Goal: Task Accomplishment & Management: Complete application form

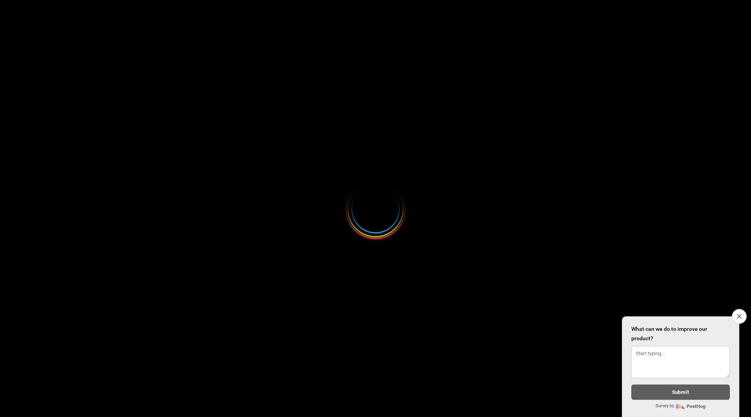
select select
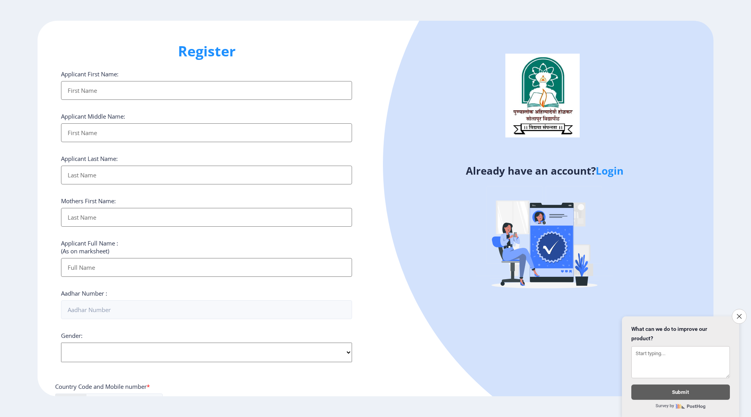
click at [107, 88] on input "Applicant First Name:" at bounding box center [206, 90] width 291 height 19
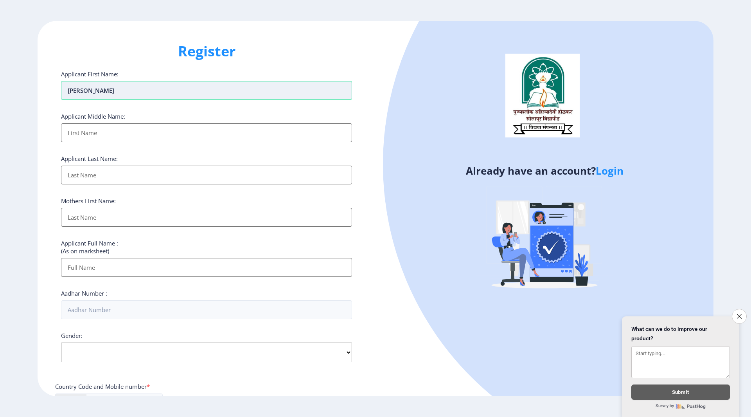
type input "[PERSON_NAME]"
type input "Shivaji"
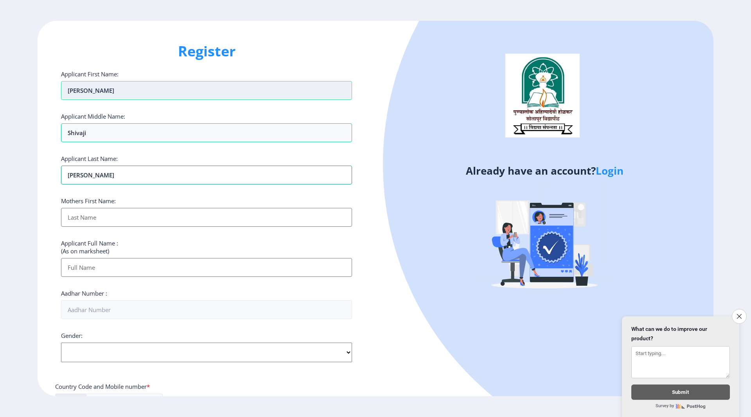
type input "[PERSON_NAME]"
type input "Balika"
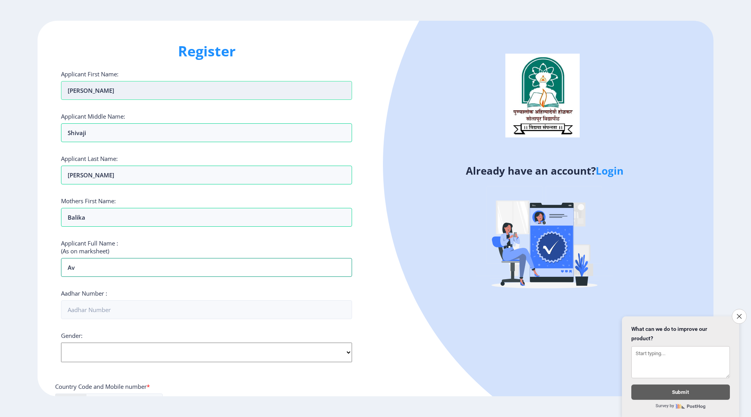
type input "v"
type input "[PERSON_NAME] [PERSON_NAME]"
click at [90, 93] on input "[PERSON_NAME]" at bounding box center [206, 90] width 291 height 19
type input "[PERSON_NAME]"
type input "SHIVAJI"
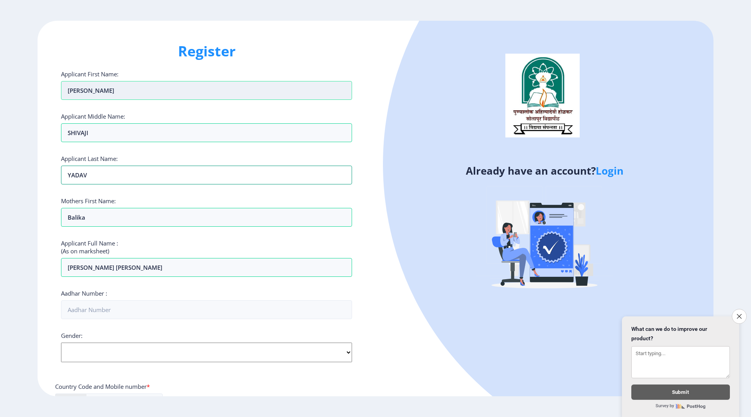
type input "YADAV"
type input "BALIKA"
type input "6"
type input "646857226891"
click at [345, 352] on select "Select Gender [DEMOGRAPHIC_DATA] [DEMOGRAPHIC_DATA] Other" at bounding box center [206, 352] width 291 height 20
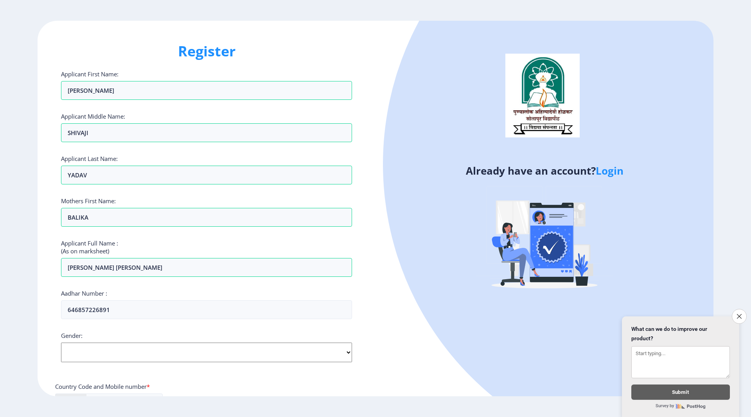
select select "[DEMOGRAPHIC_DATA]"
click at [61, 342] on select "Select Gender [DEMOGRAPHIC_DATA] [DEMOGRAPHIC_DATA] Other" at bounding box center [206, 352] width 291 height 20
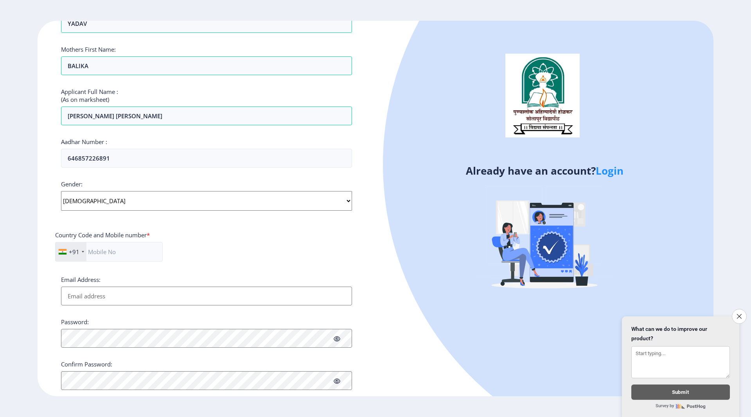
scroll to position [156, 0]
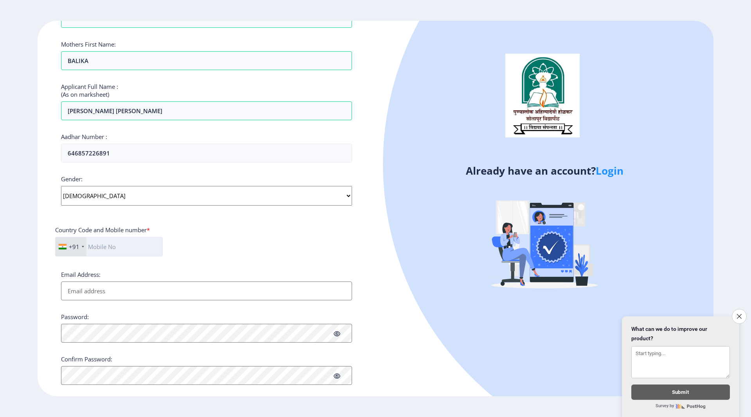
click at [113, 246] on input "text" at bounding box center [109, 247] width 108 height 20
type input "7387643660"
click at [117, 291] on input "Email Address:" at bounding box center [206, 290] width 291 height 19
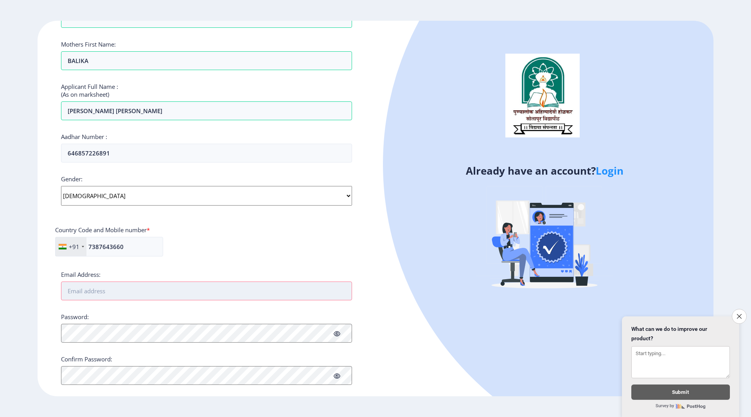
type input "H"
type input "[EMAIL_ADDRESS][DOMAIN_NAME]"
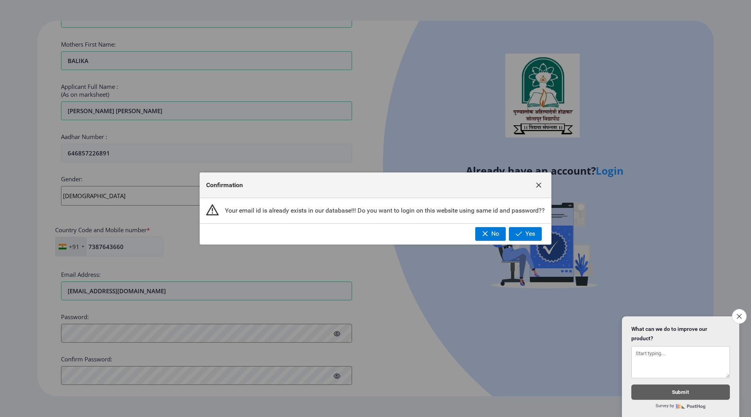
click at [537, 183] on span "button" at bounding box center [538, 185] width 6 height 6
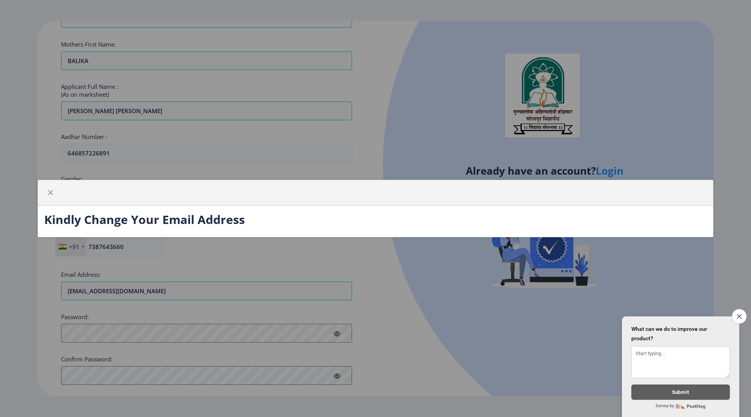
click at [71, 258] on div "Kindly Change Your Email Address" at bounding box center [375, 208] width 751 height 417
click at [48, 190] on span "button" at bounding box center [50, 192] width 6 height 6
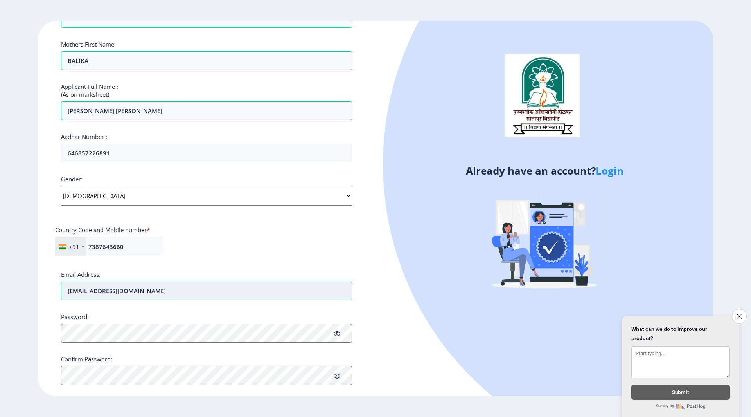
click at [184, 296] on input "[EMAIL_ADDRESS][DOMAIN_NAME]" at bounding box center [206, 290] width 291 height 19
click at [339, 331] on icon at bounding box center [337, 334] width 7 height 6
click at [47, 329] on div "Register Applicant First Name: [PERSON_NAME] Applicant Middle Name: SHIVAJI App…" at bounding box center [207, 208] width 338 height 375
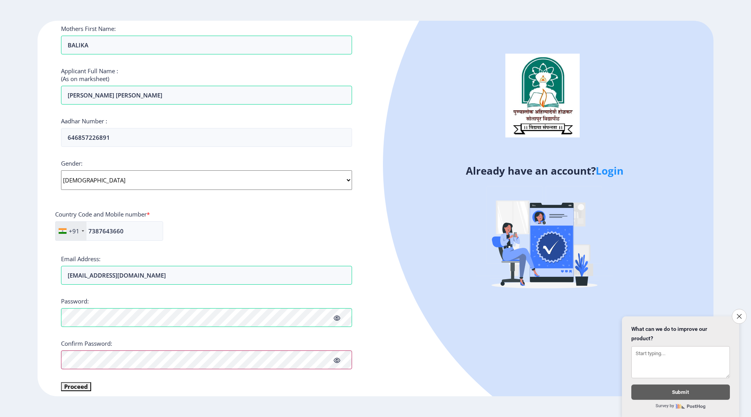
scroll to position [179, 0]
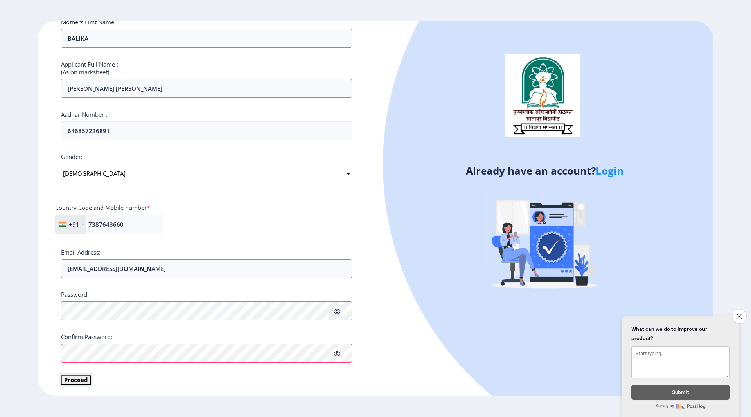
click at [74, 381] on button "Proceed" at bounding box center [76, 379] width 30 height 9
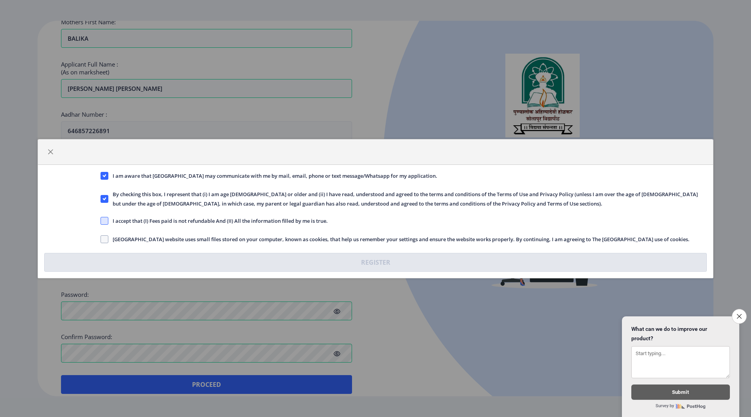
click at [101, 220] on span at bounding box center [105, 221] width 8 height 8
click at [101, 220] on input "I accept that (I) Fees paid is not refundable And (II) All the information fill…" at bounding box center [101, 220] width 0 height 0
checkbox input "true"
click at [105, 237] on span at bounding box center [105, 239] width 8 height 8
click at [101, 239] on input "[GEOGRAPHIC_DATA] website uses small files stored on your computer, known as co…" at bounding box center [101, 239] width 0 height 0
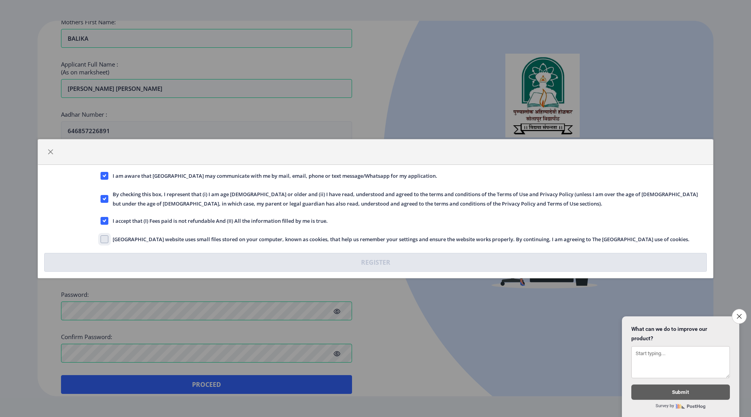
checkbox input "true"
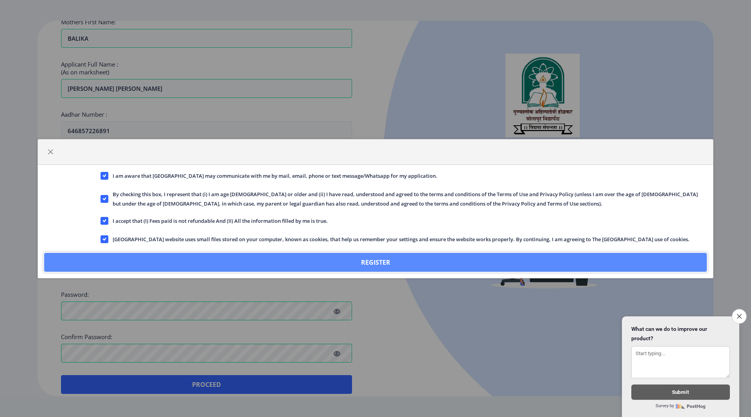
click at [382, 259] on button "Register" at bounding box center [375, 262] width 663 height 19
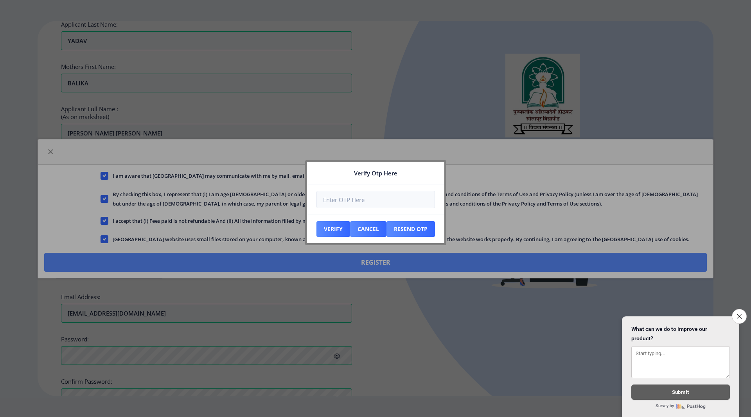
scroll to position [223, 0]
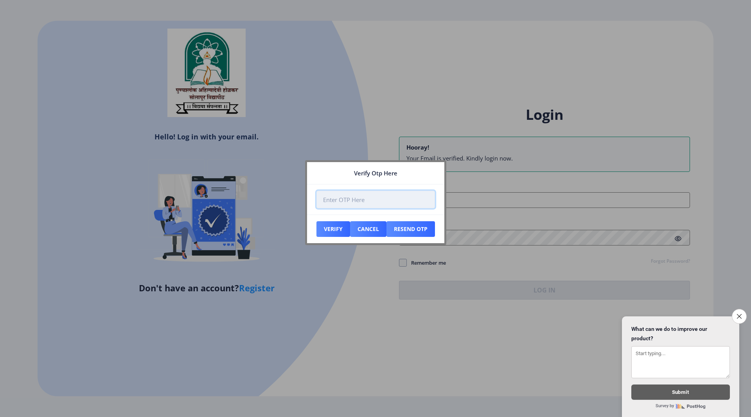
click at [355, 196] on input "number" at bounding box center [375, 199] width 119 height 18
click at [372, 231] on button "Cancel" at bounding box center [368, 229] width 36 height 16
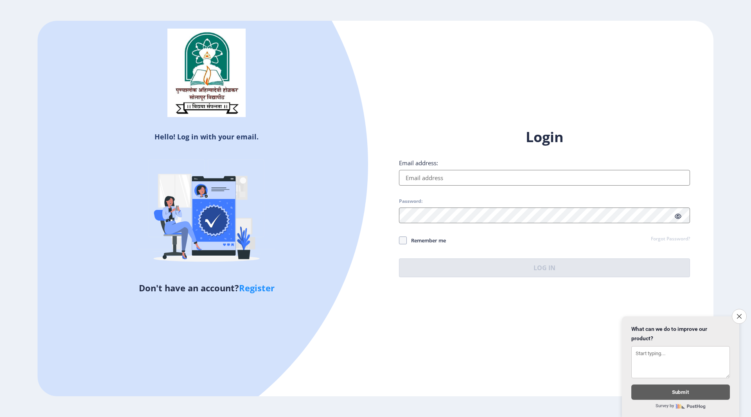
click at [442, 180] on input "Email address:" at bounding box center [544, 178] width 291 height 16
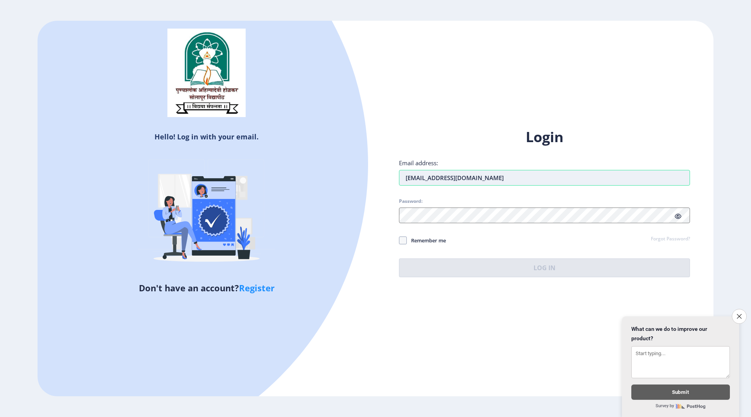
type input "[EMAIL_ADDRESS][DOMAIN_NAME]"
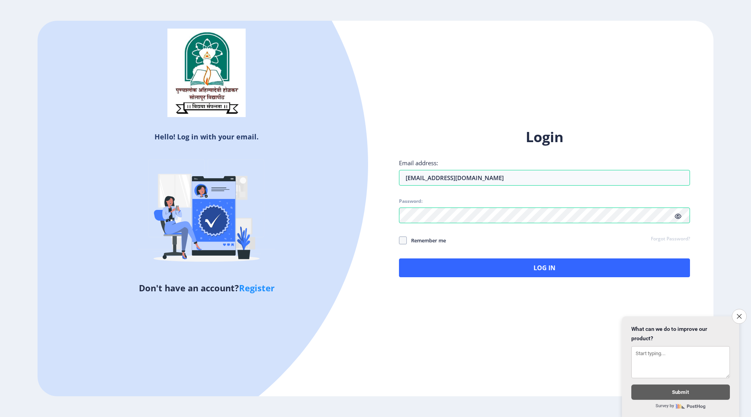
click at [677, 216] on icon at bounding box center [678, 216] width 7 height 6
click at [566, 268] on button "Log In" at bounding box center [544, 267] width 291 height 19
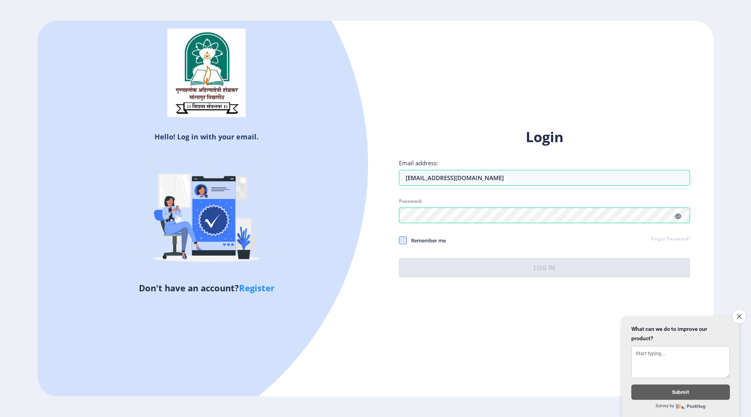
click at [401, 240] on span at bounding box center [403, 240] width 8 height 8
click at [399, 240] on input "Remember me" at bounding box center [399, 240] width 0 height 0
checkbox input "true"
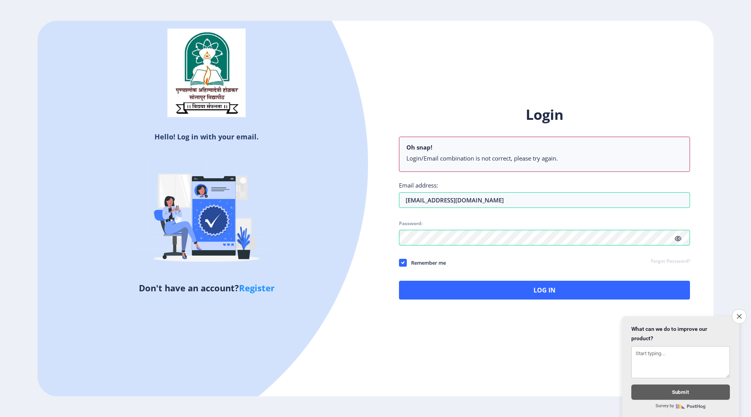
click at [263, 290] on link "Register" at bounding box center [257, 288] width 36 height 12
select select
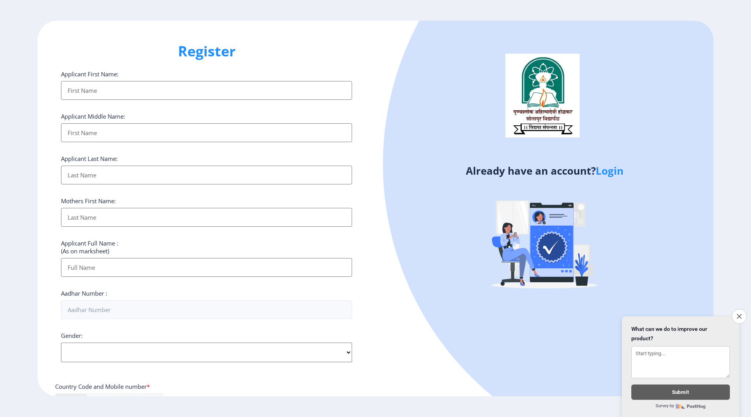
click at [117, 94] on input "Applicant First Name:" at bounding box center [206, 90] width 291 height 19
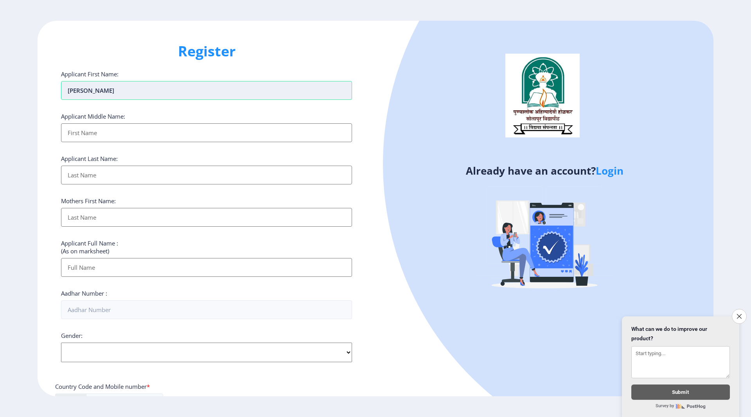
type input "[PERSON_NAME]"
type input "SHIVAJI"
type input "YADAV"
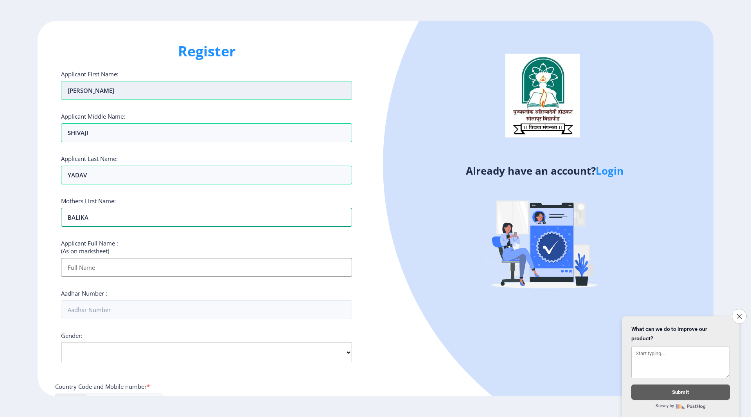
type input "bALIKA"
type input "[PERSON_NAME] [PERSON_NAME]"
click at [109, 93] on input "[PERSON_NAME]" at bounding box center [206, 90] width 291 height 19
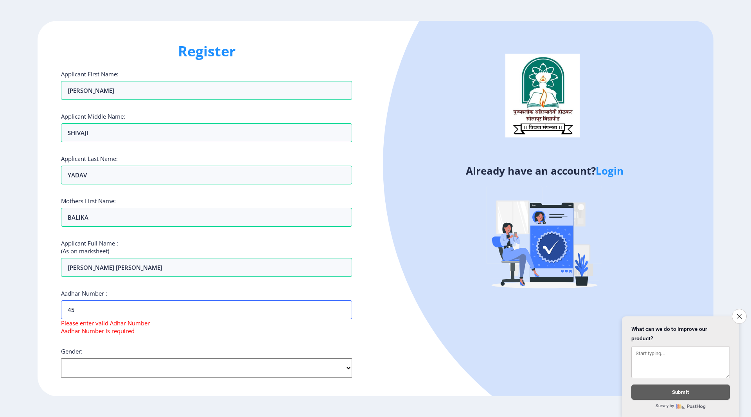
type input "4"
type input "646857226891"
select select "[DEMOGRAPHIC_DATA]"
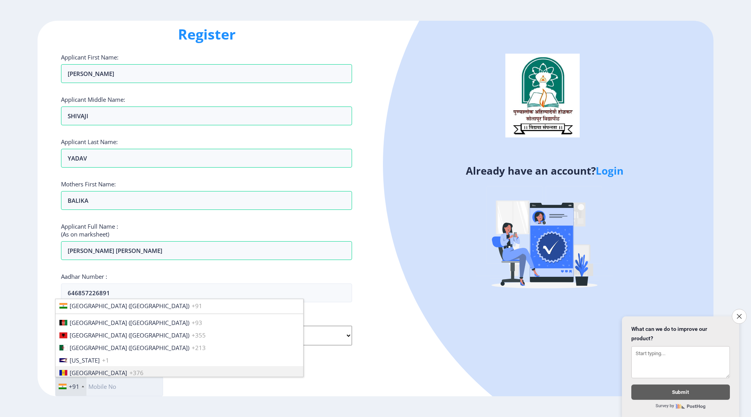
click at [101, 386] on input "text" at bounding box center [109, 386] width 108 height 20
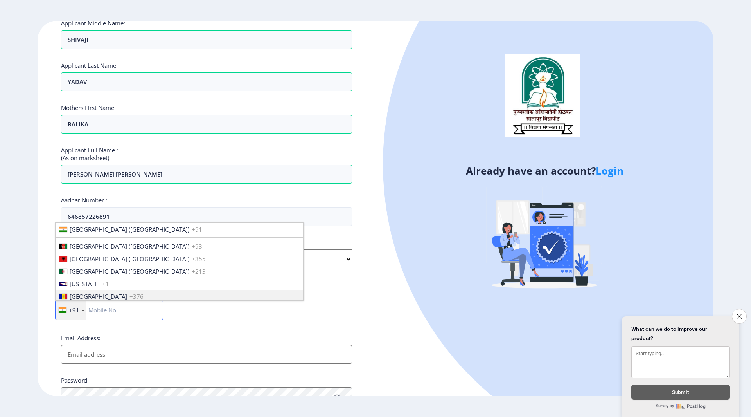
scroll to position [169, 0]
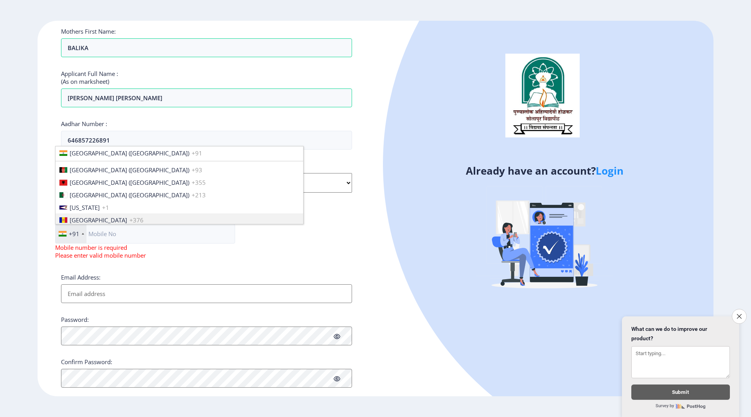
click at [198, 243] on div "+91 [GEOGRAPHIC_DATA] ([GEOGRAPHIC_DATA]) +91 [GEOGRAPHIC_DATA] (‫[GEOGRAPHIC_D…" at bounding box center [206, 244] width 303 height 41
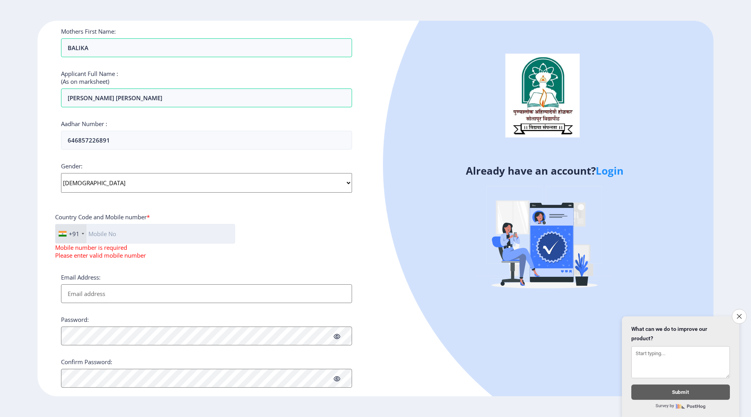
click at [103, 235] on input "text" at bounding box center [145, 234] width 180 height 20
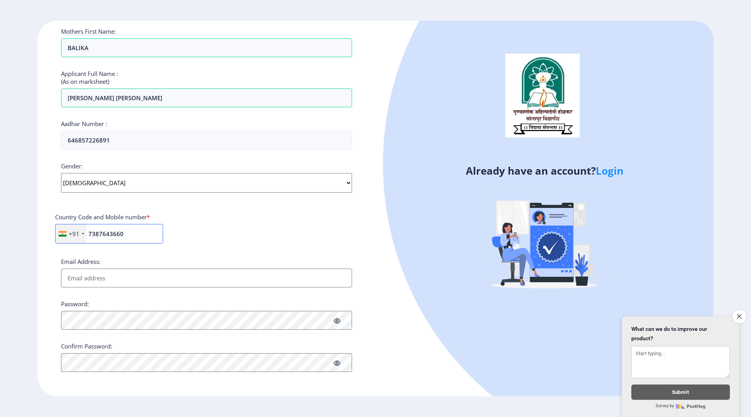
type input "7387643660"
click at [139, 259] on div "Email Address:" at bounding box center [206, 272] width 291 height 30
click at [120, 279] on input "Email Address:" at bounding box center [206, 277] width 291 height 19
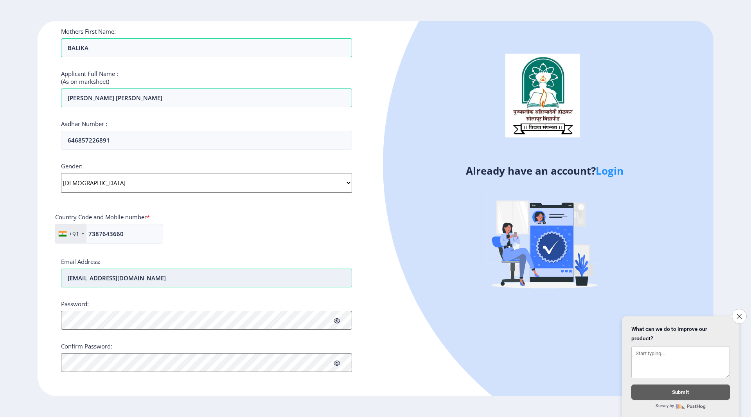
type input "[EMAIL_ADDRESS][DOMAIN_NAME]"
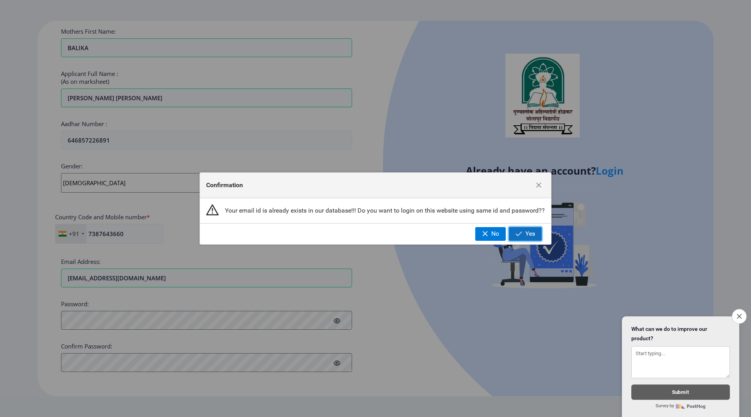
click at [519, 235] on span "button" at bounding box center [519, 233] width 7 height 6
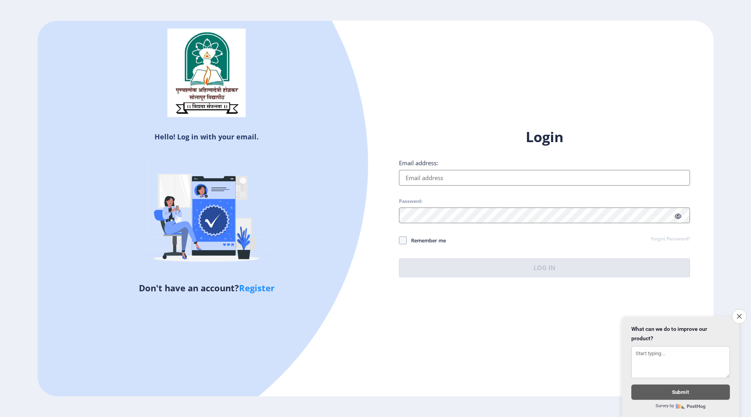
click at [441, 170] on input "Email address:" at bounding box center [544, 178] width 291 height 16
type input "H"
type input "[EMAIL_ADDRESS][DOMAIN_NAME]"
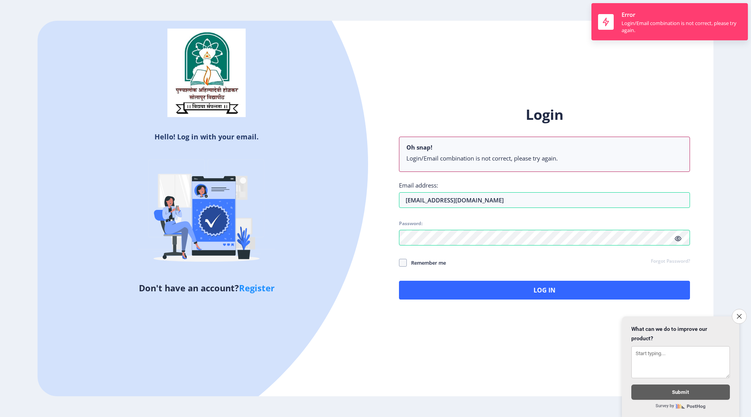
click at [663, 240] on div "Login Oh snap! Login/Email combination is not correct, please try again. Email …" at bounding box center [544, 202] width 291 height 194
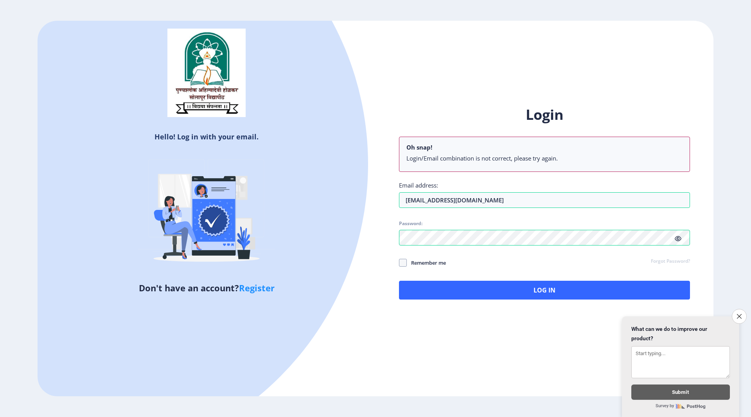
click at [667, 261] on link "Forgot Password?" at bounding box center [670, 261] width 39 height 7
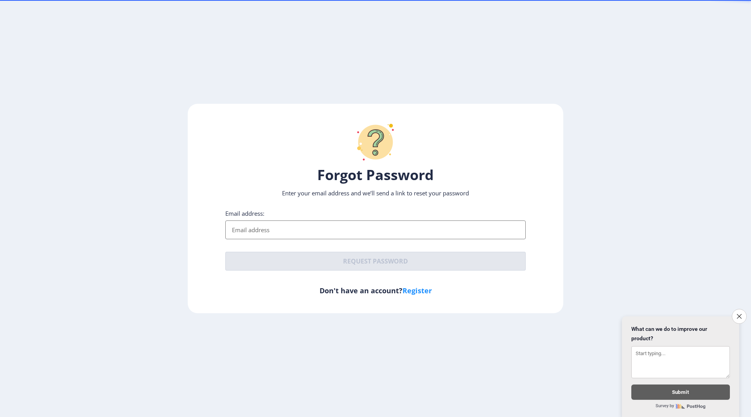
click at [297, 232] on input "Email address:" at bounding box center [375, 229] width 300 height 19
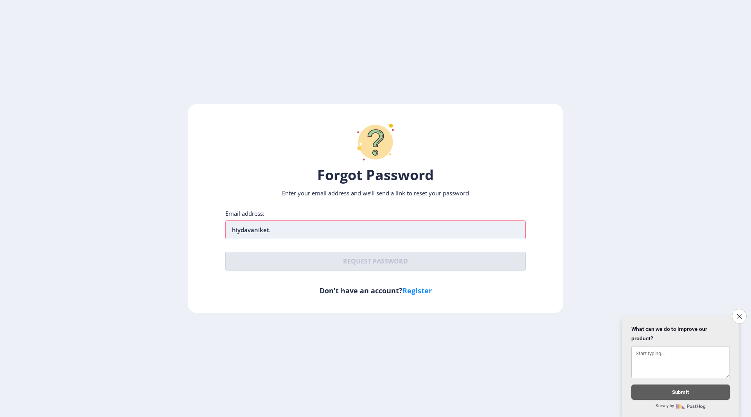
type input "hiydavaniket"
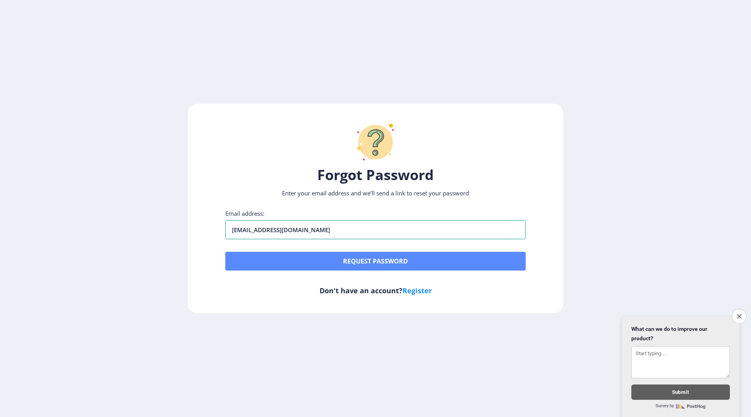
type input "[EMAIL_ADDRESS][DOMAIN_NAME]"
click at [375, 261] on button "Request password" at bounding box center [375, 261] width 300 height 19
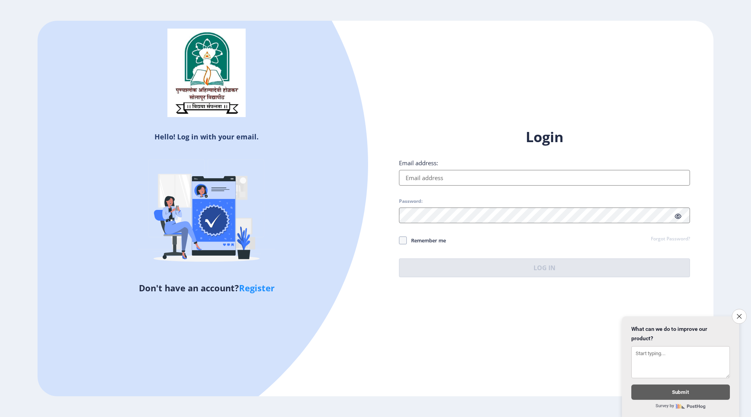
click at [424, 174] on input "Email address:" at bounding box center [544, 178] width 291 height 16
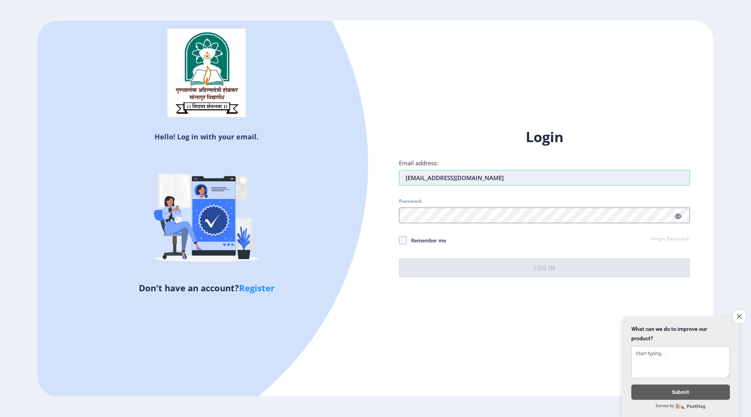
type input "[EMAIL_ADDRESS][DOMAIN_NAME]"
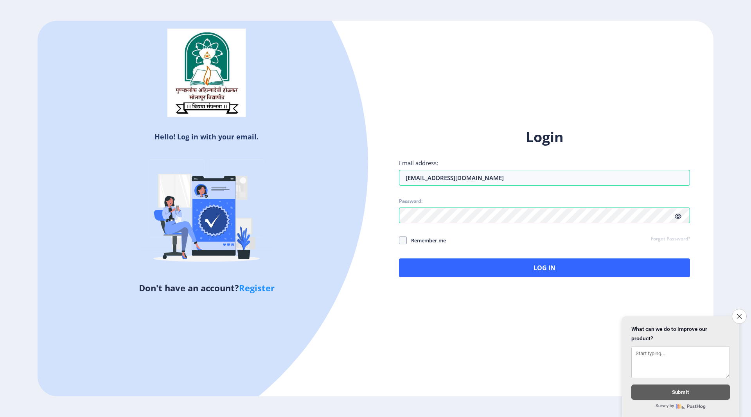
click at [676, 215] on icon at bounding box center [678, 216] width 7 height 6
click at [534, 266] on button "Log In" at bounding box center [544, 267] width 291 height 19
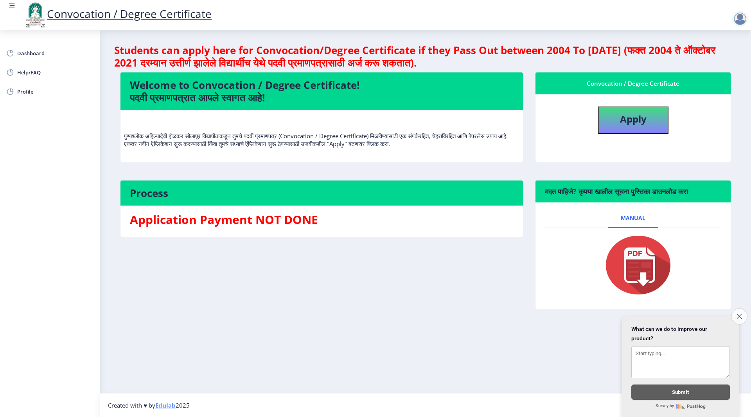
click at [736, 309] on button "Close survey" at bounding box center [739, 316] width 16 height 16
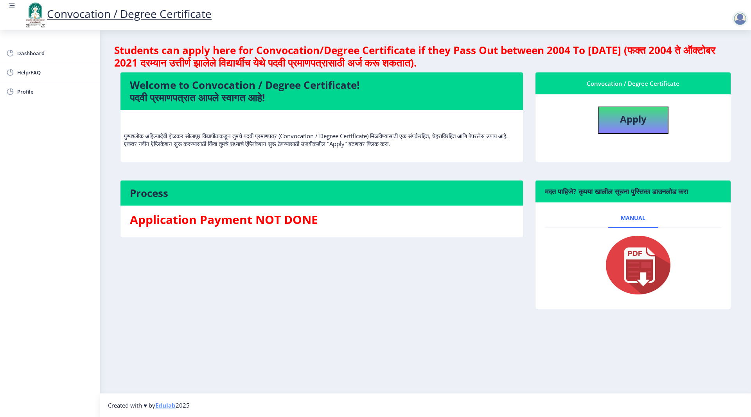
click at [648, 264] on img at bounding box center [633, 265] width 78 height 63
